Goal: Check status: Check status

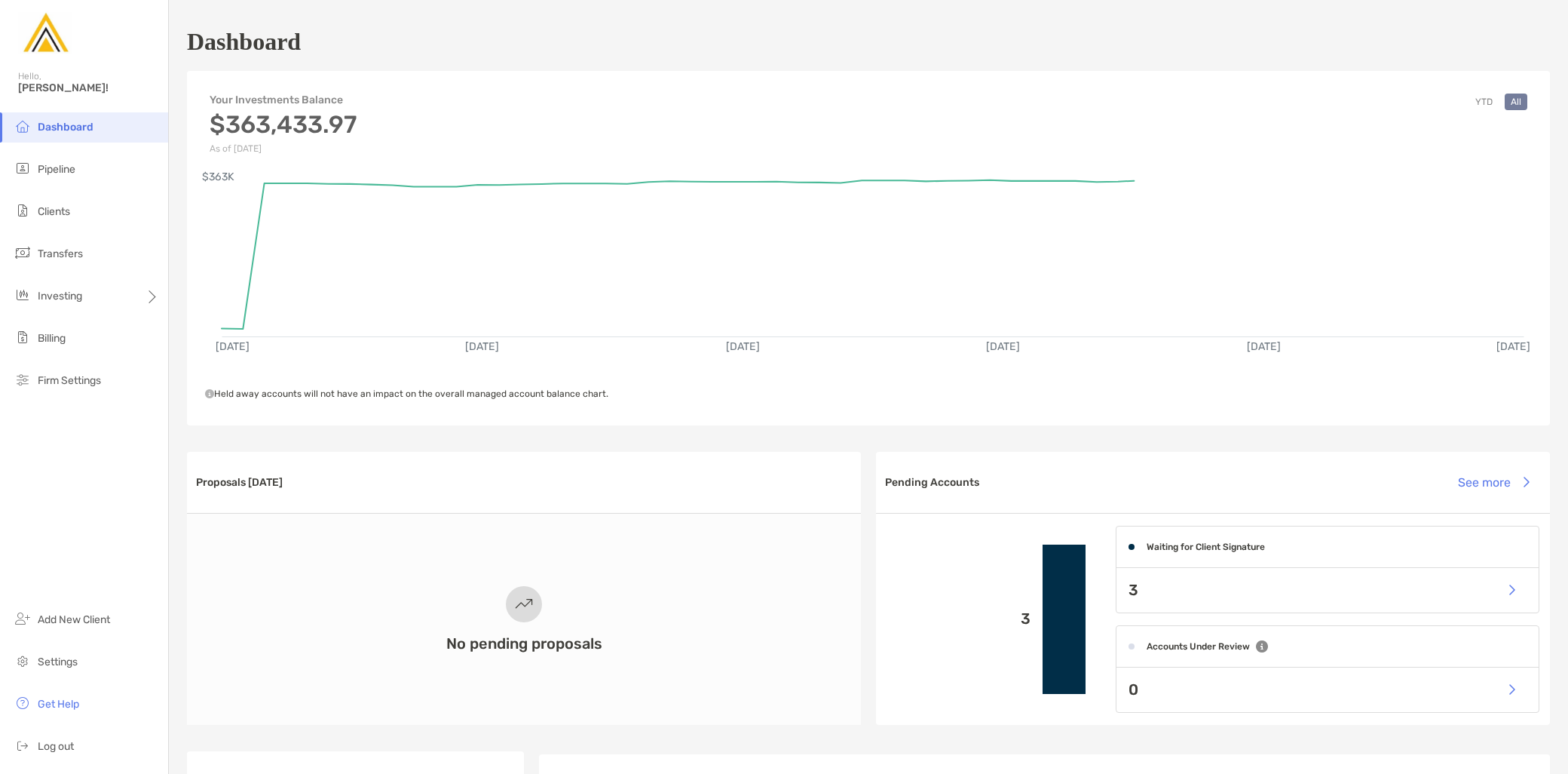
click at [1245, 592] on div "3" at bounding box center [1327, 590] width 422 height 44
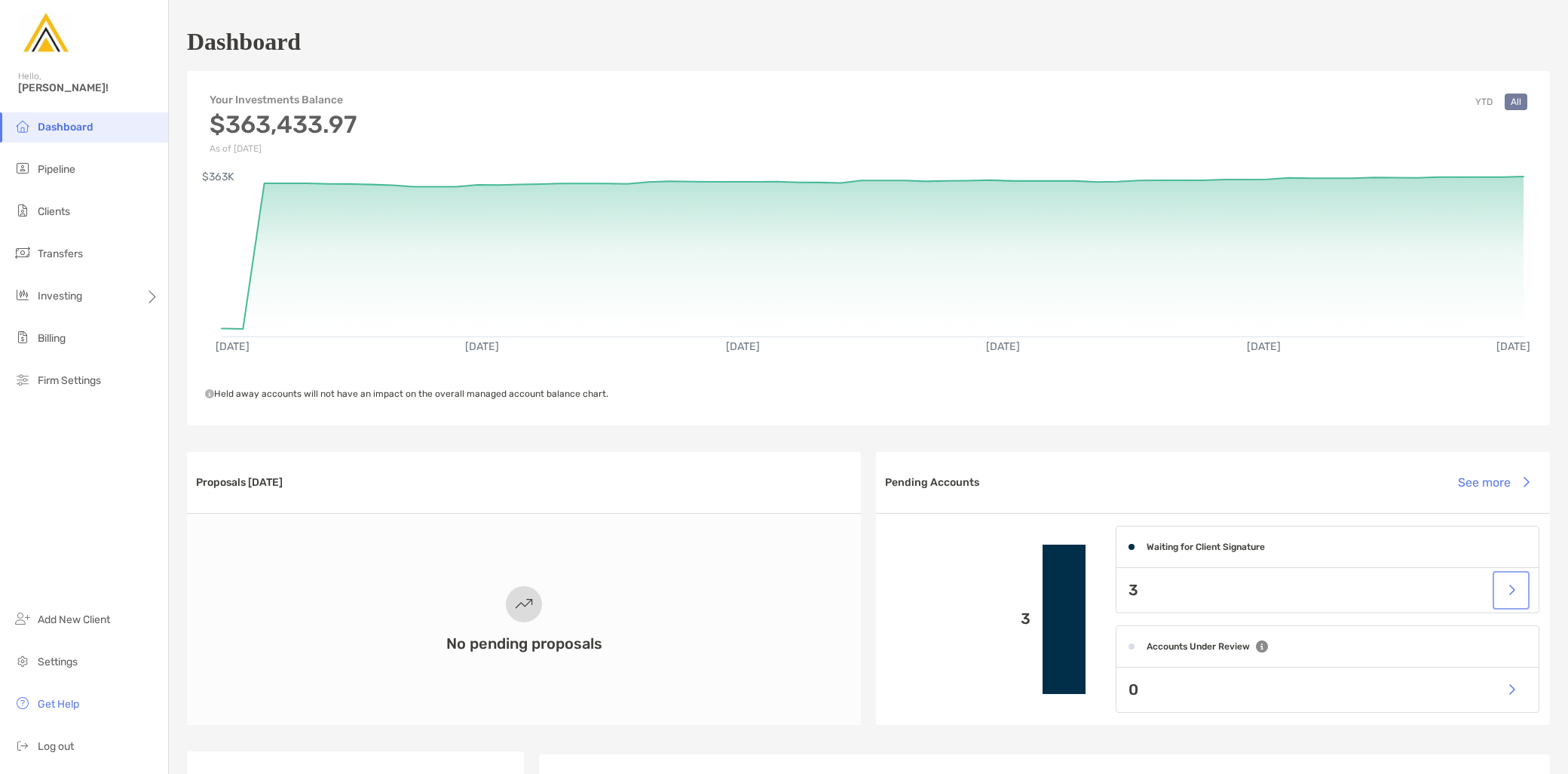
click at [1501, 590] on button "button" at bounding box center [1511, 590] width 31 height 33
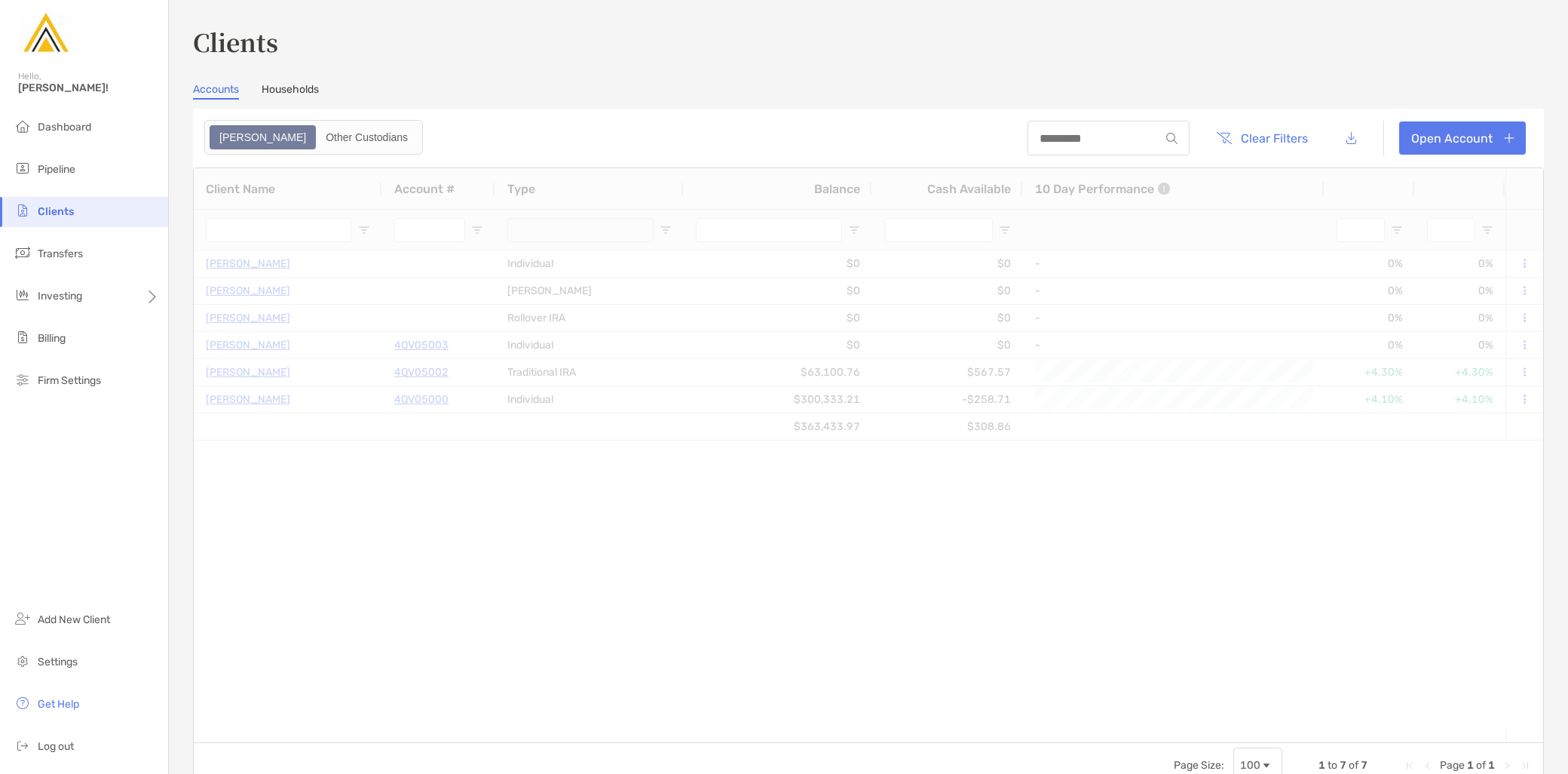
type input "*********"
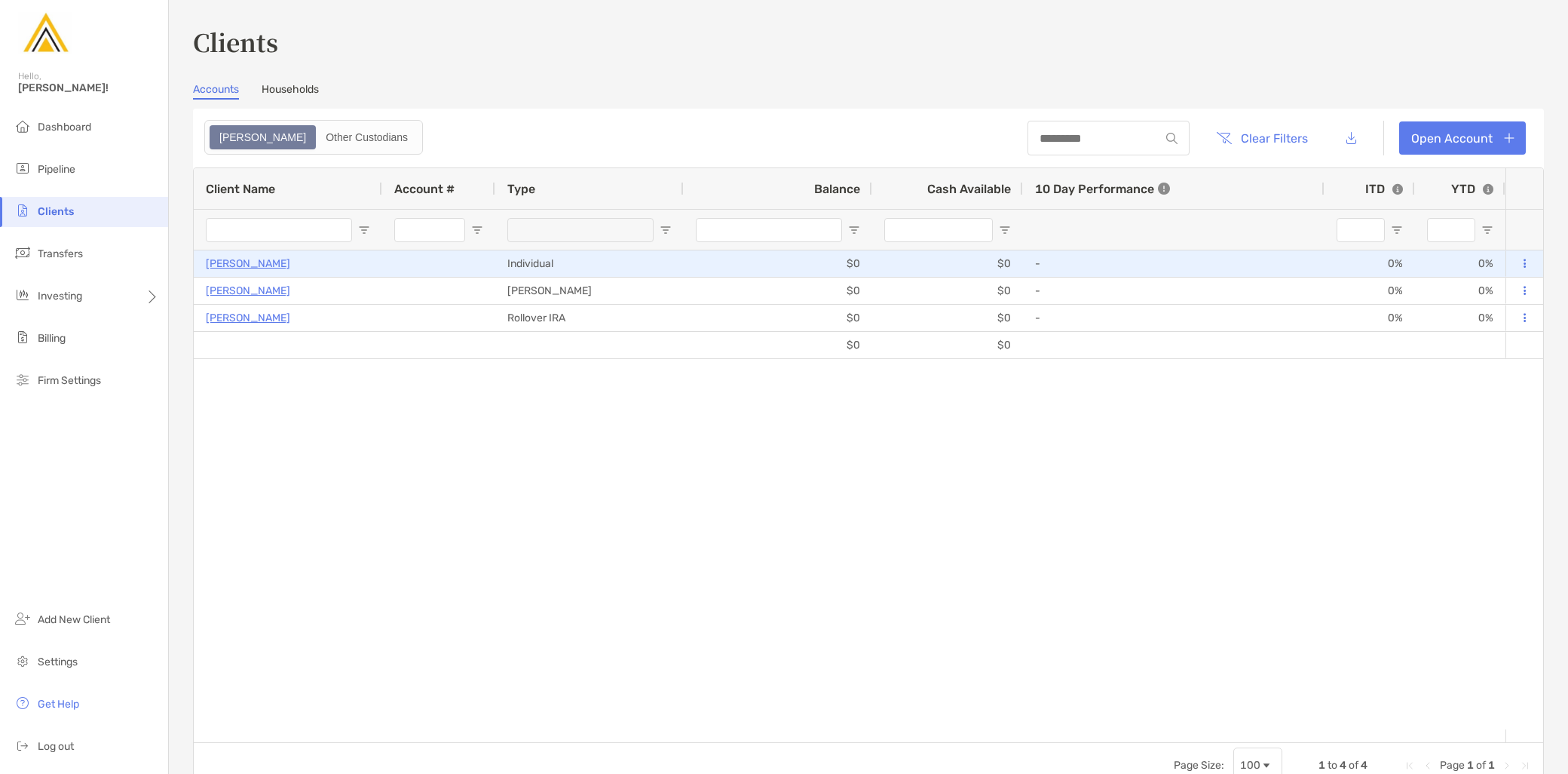
click at [257, 259] on p "[PERSON_NAME]" at bounding box center [248, 263] width 84 height 19
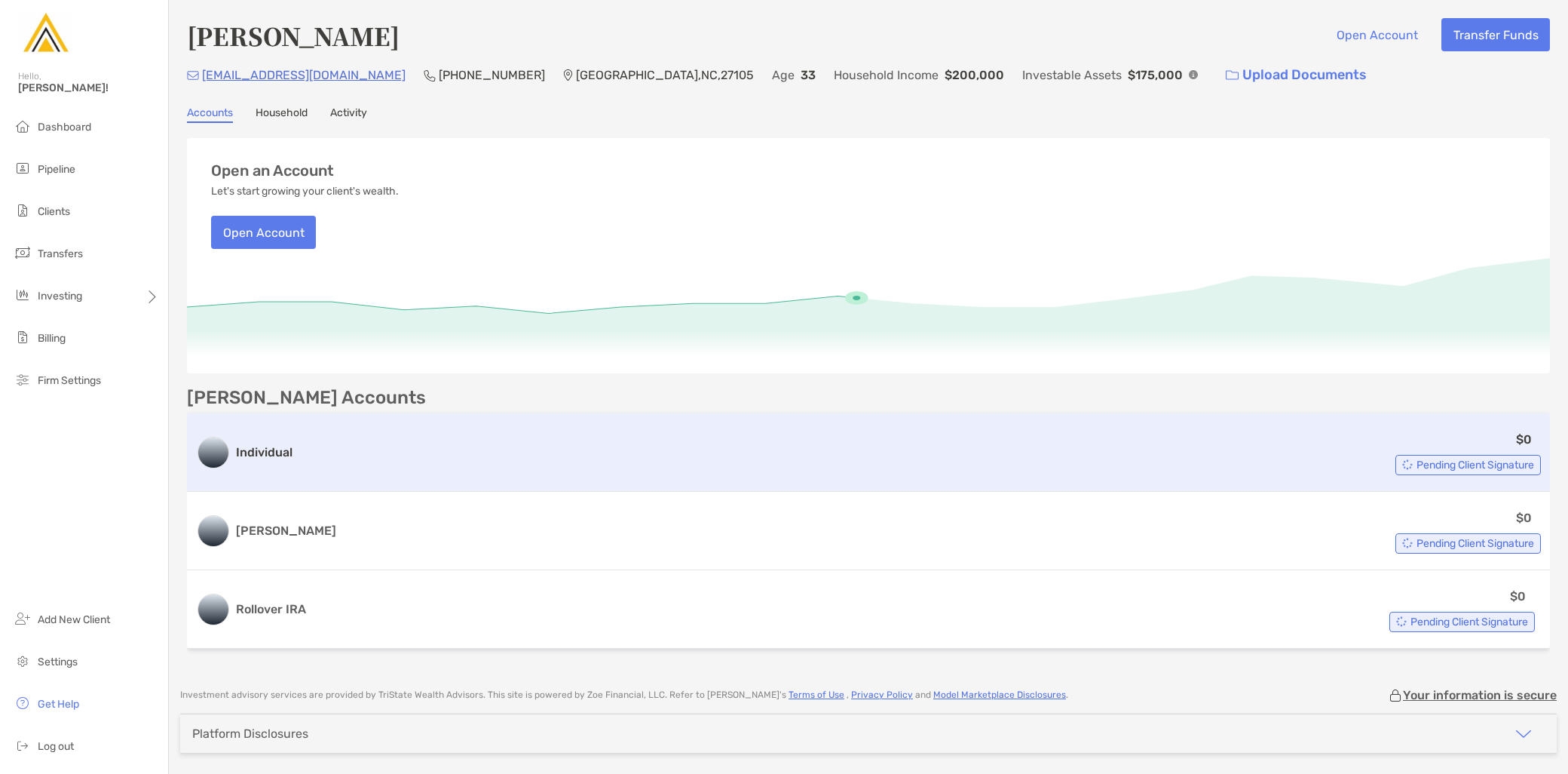
click at [1496, 461] on span "Pending Client Signature" at bounding box center [1475, 465] width 118 height 8
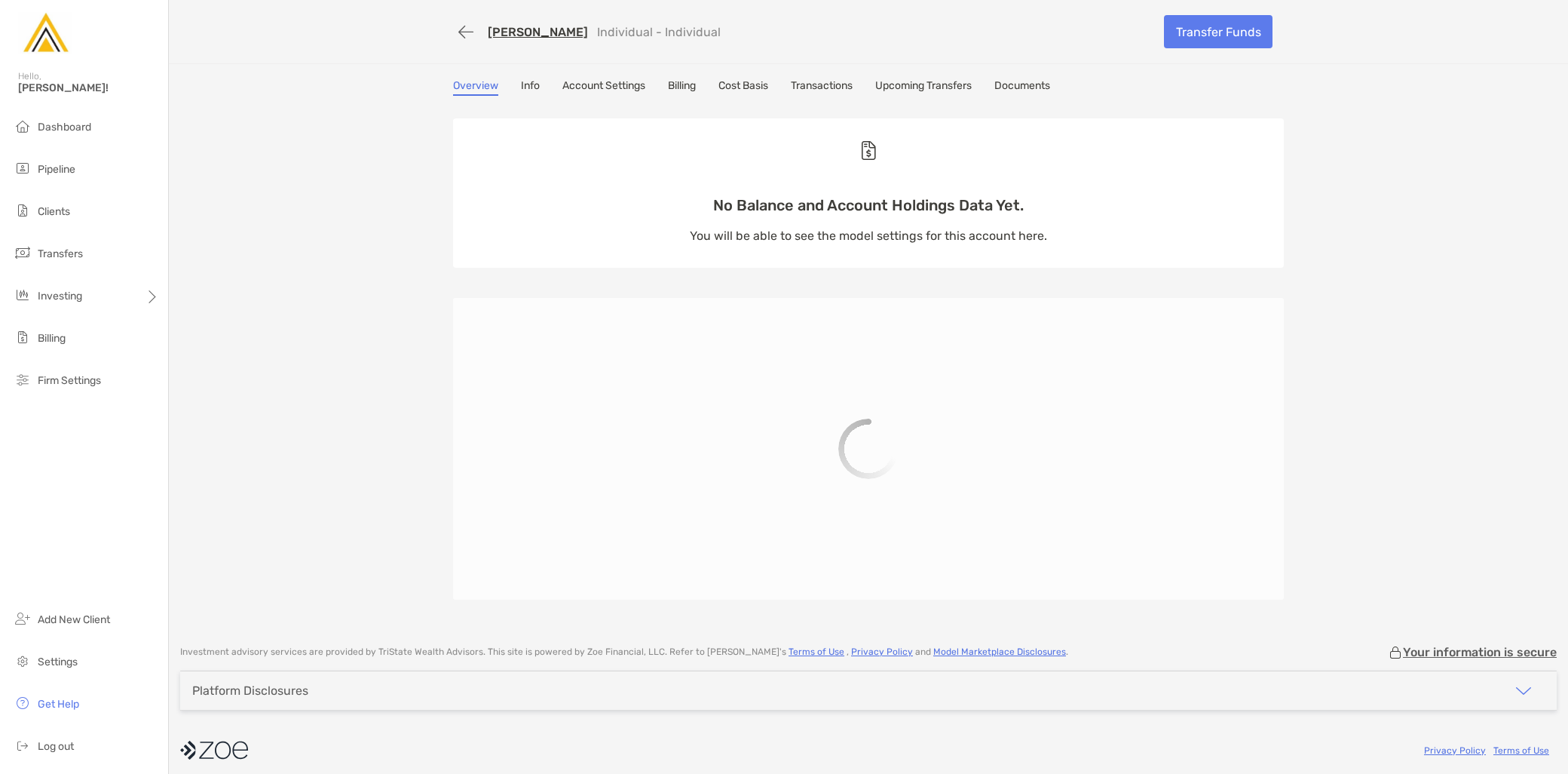
click at [521, 79] on link "Info" at bounding box center [530, 87] width 19 height 16
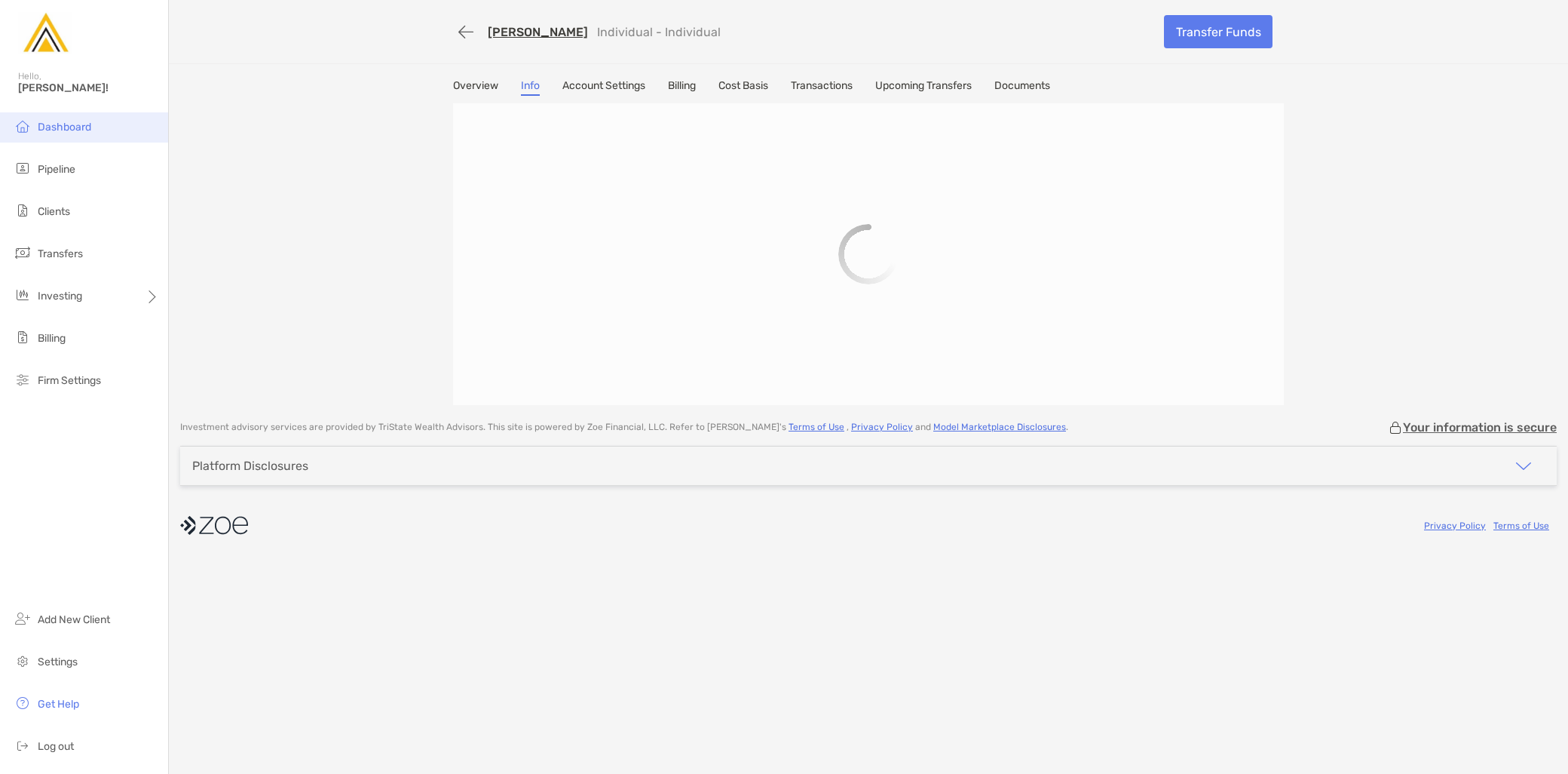
click at [75, 129] on span "Dashboard" at bounding box center [64, 127] width 54 height 13
